Goal: Find specific page/section: Find specific page/section

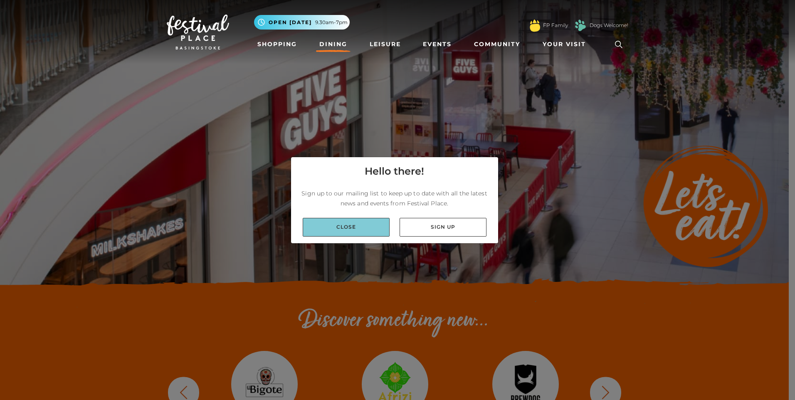
click at [354, 224] on link "Close" at bounding box center [346, 227] width 87 height 19
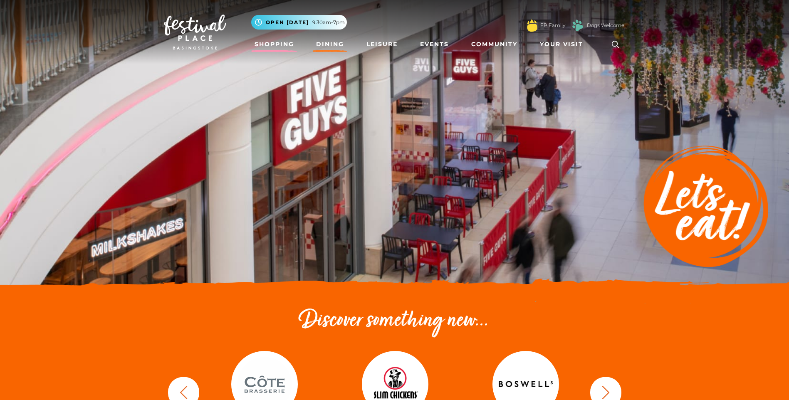
click at [267, 46] on link "Shopping" at bounding box center [274, 44] width 46 height 15
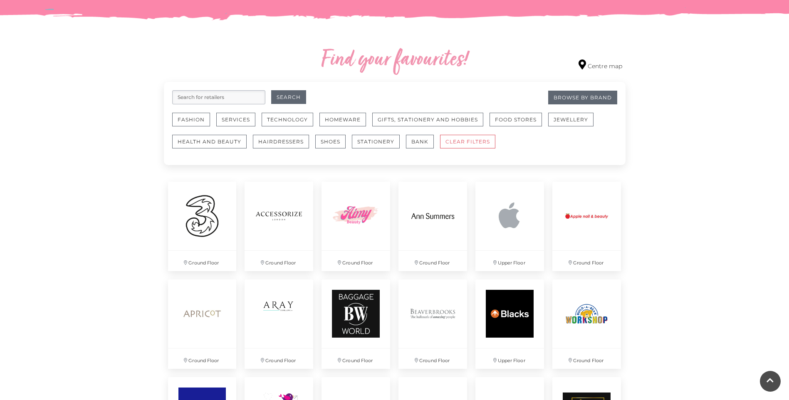
scroll to position [460, 0]
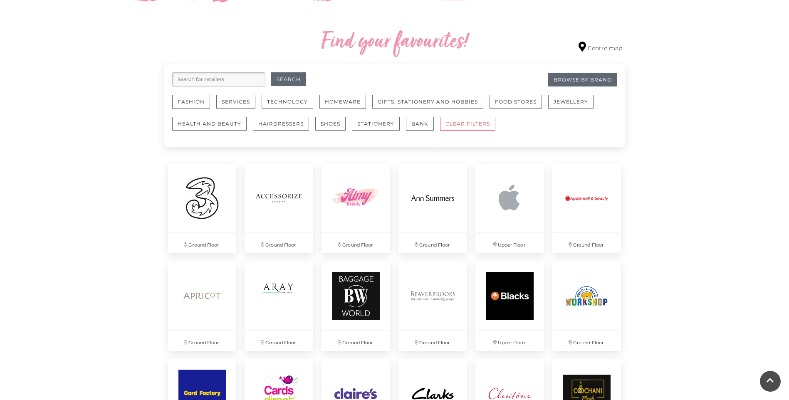
click at [197, 79] on input "search" at bounding box center [218, 79] width 93 height 14
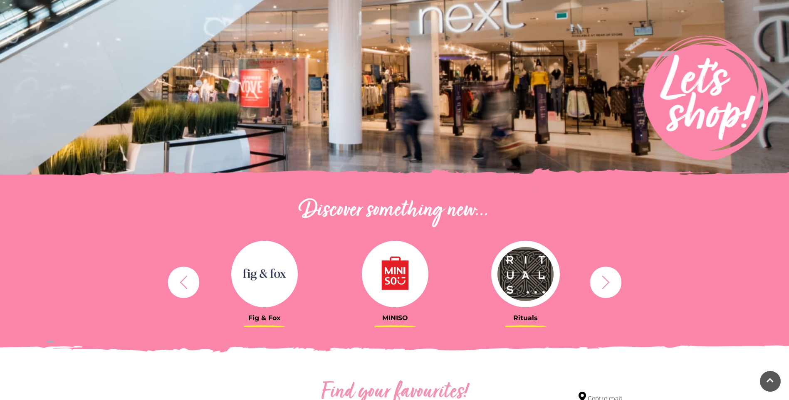
scroll to position [3, 0]
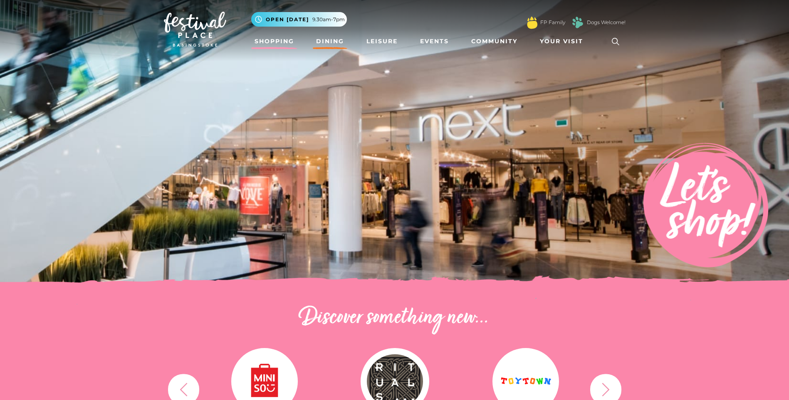
type input "Bow"
click at [331, 42] on link "Dining" at bounding box center [330, 41] width 35 height 15
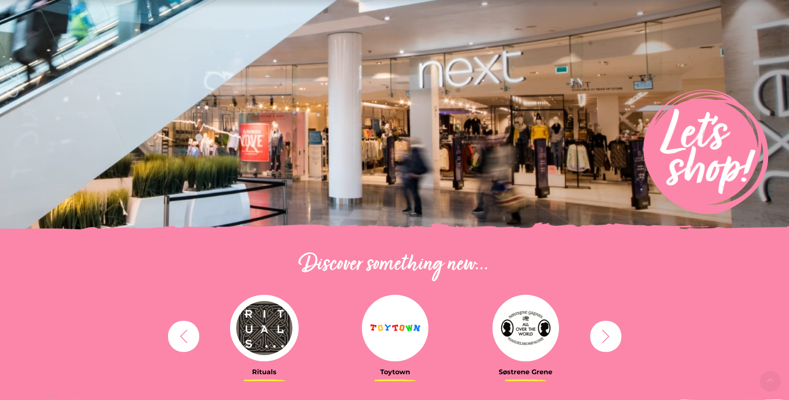
scroll to position [128, 0]
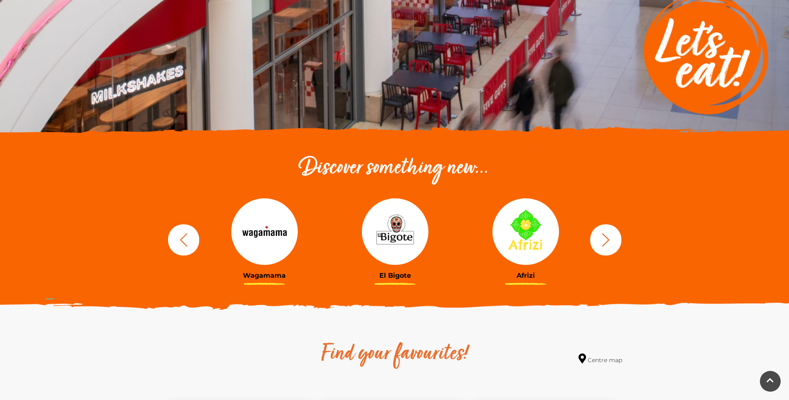
scroll to position [208, 0]
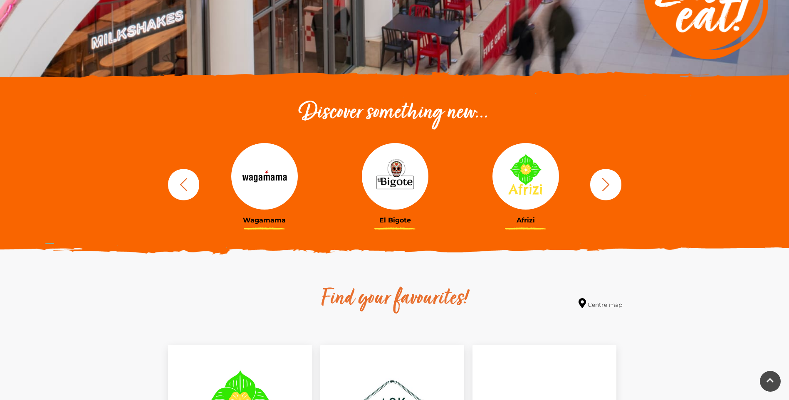
click at [190, 185] on icon "button" at bounding box center [183, 184] width 15 height 15
click at [257, 218] on h3 "Boswells" at bounding box center [264, 220] width 118 height 8
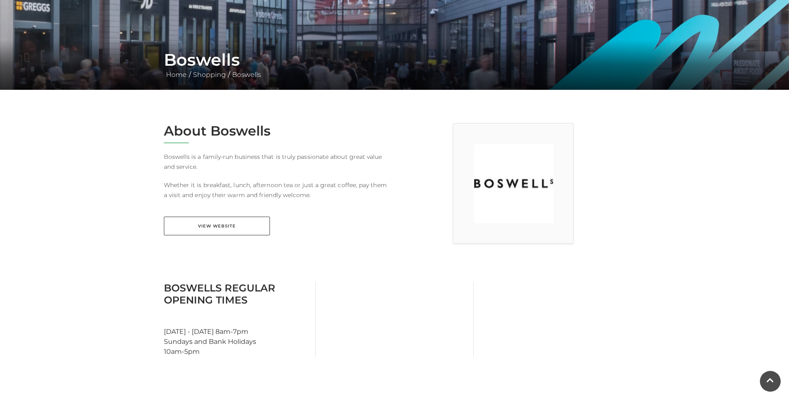
scroll to position [125, 0]
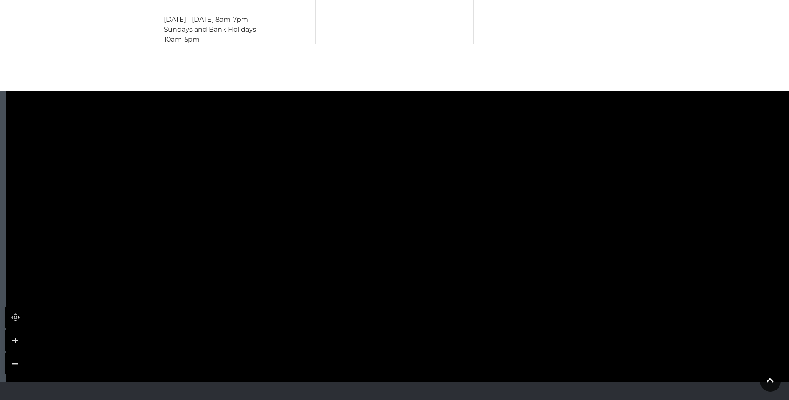
scroll to position [416, 0]
